Goal: Navigation & Orientation: Find specific page/section

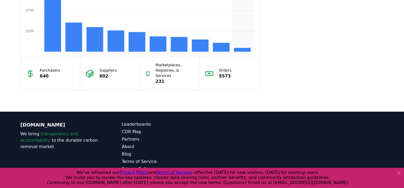
scroll to position [502, 0]
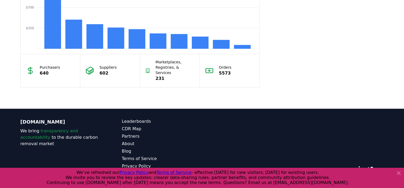
click at [398, 174] on icon at bounding box center [399, 173] width 6 height 6
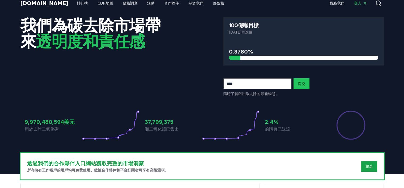
scroll to position [0, 0]
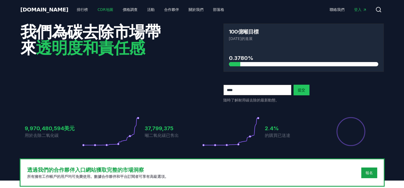
click at [98, 9] on font "CDR地圖" at bounding box center [105, 9] width 15 height 4
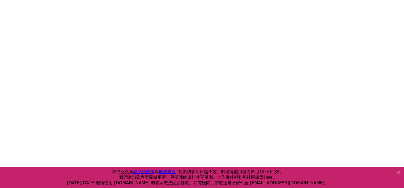
scroll to position [164, 0]
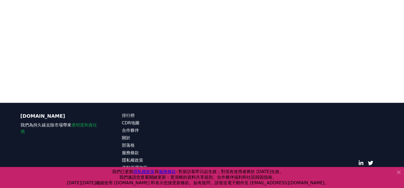
drag, startPoint x: 400, startPoint y: 172, endPoint x: 376, endPoint y: 161, distance: 26.1
click at [400, 172] on icon at bounding box center [399, 172] width 6 height 6
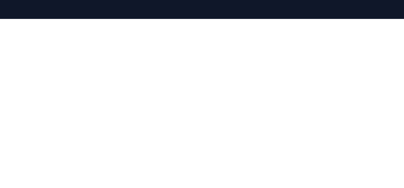
scroll to position [57, 0]
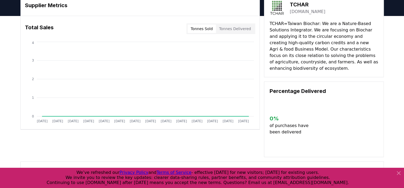
scroll to position [53, 0]
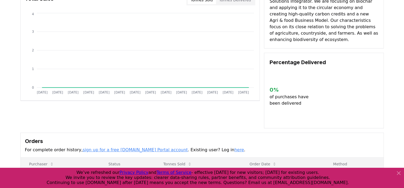
click at [400, 171] on icon at bounding box center [398, 172] width 3 height 3
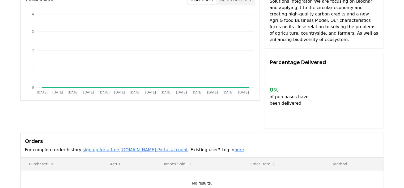
scroll to position [0, 0]
